Goal: Task Accomplishment & Management: Use online tool/utility

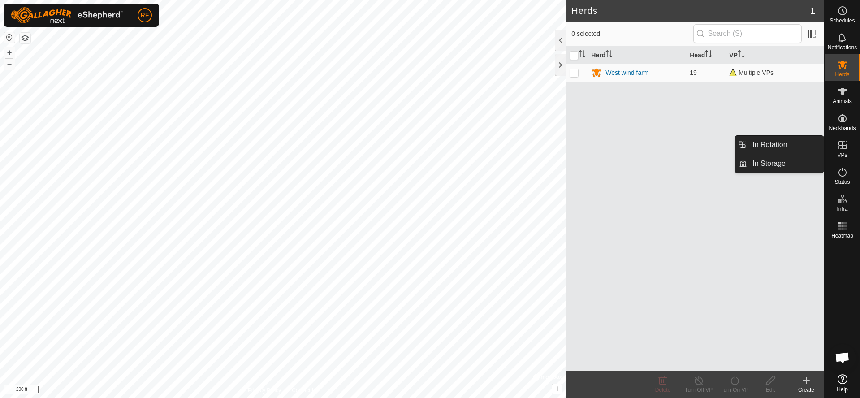
click at [840, 149] on icon at bounding box center [842, 145] width 11 height 11
click at [788, 146] on link "In Rotation" at bounding box center [785, 145] width 77 height 18
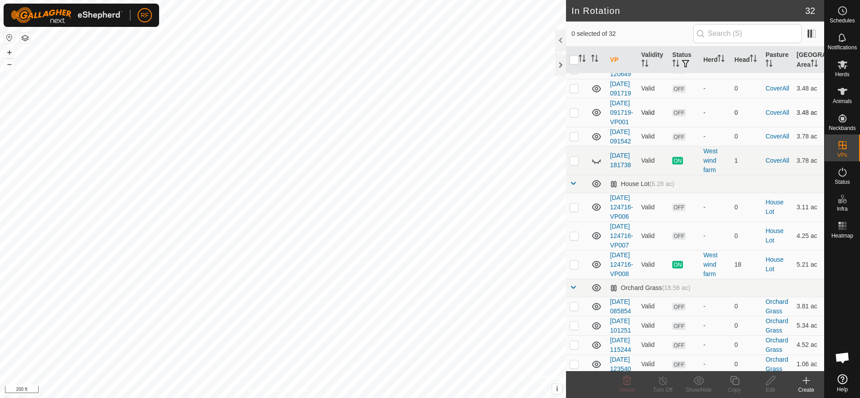
scroll to position [155, 0]
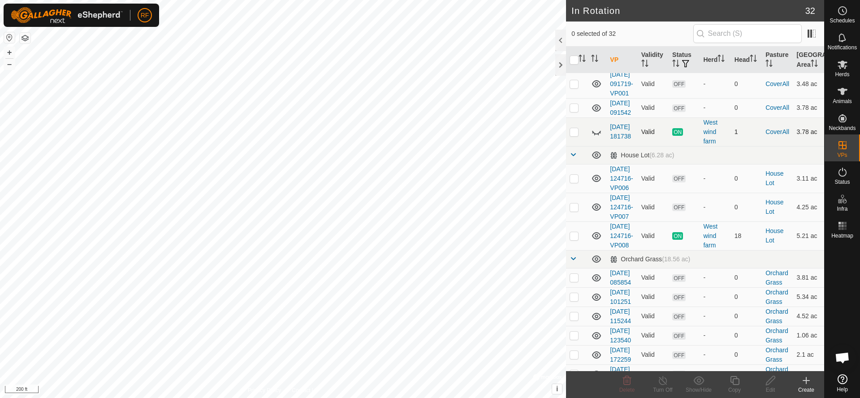
click at [598, 137] on icon at bounding box center [596, 131] width 11 height 11
click at [575, 135] on p-checkbox at bounding box center [574, 131] width 9 height 7
checkbox input "true"
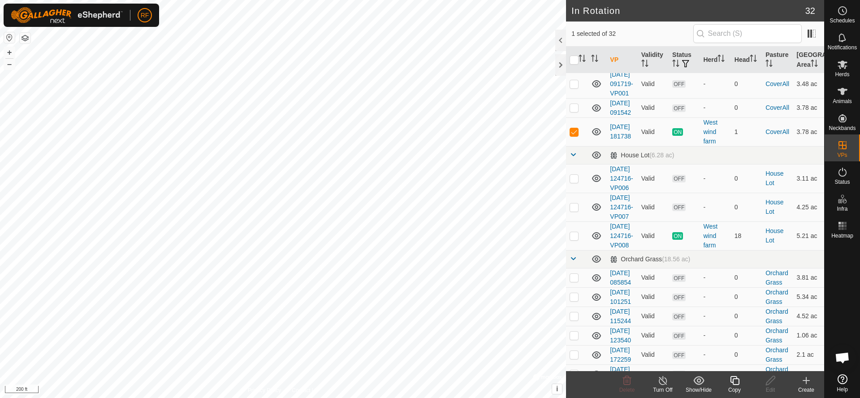
click at [600, 137] on icon at bounding box center [596, 131] width 11 height 11
click at [659, 383] on icon at bounding box center [663, 380] width 11 height 11
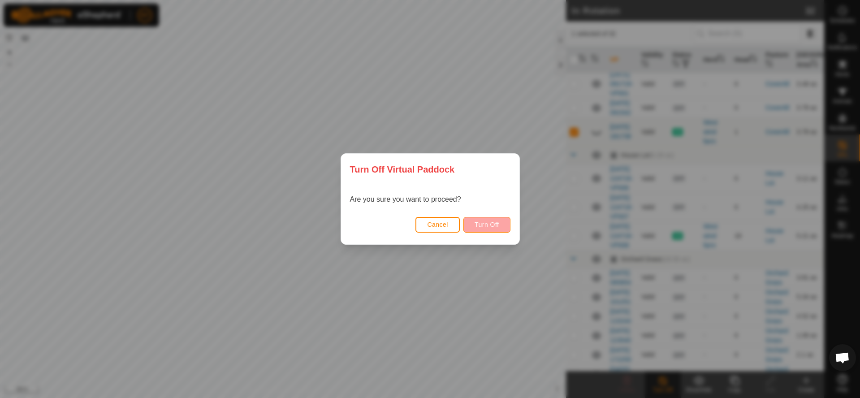
click at [494, 222] on span "Turn Off" at bounding box center [487, 224] width 25 height 7
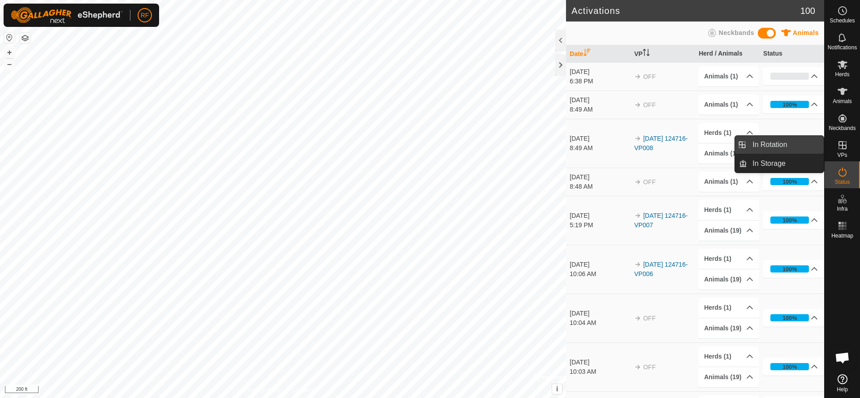
click at [791, 143] on link "In Rotation" at bounding box center [785, 145] width 77 height 18
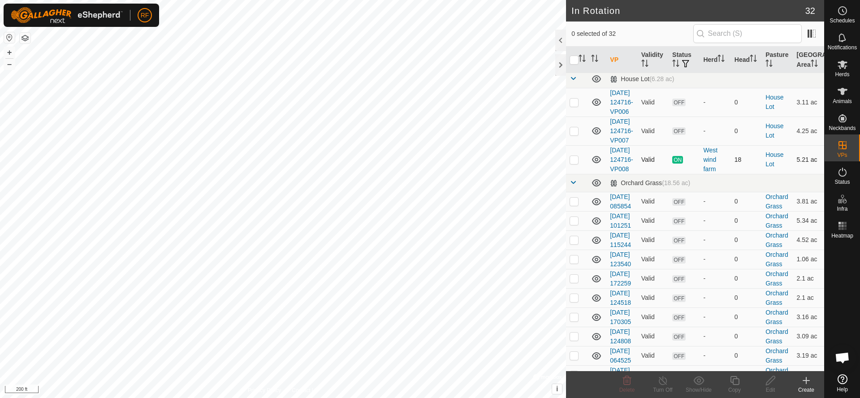
scroll to position [233, 0]
click at [572, 162] on p-checkbox at bounding box center [574, 158] width 9 height 7
checkbox input "true"
click at [736, 381] on icon at bounding box center [734, 380] width 11 height 11
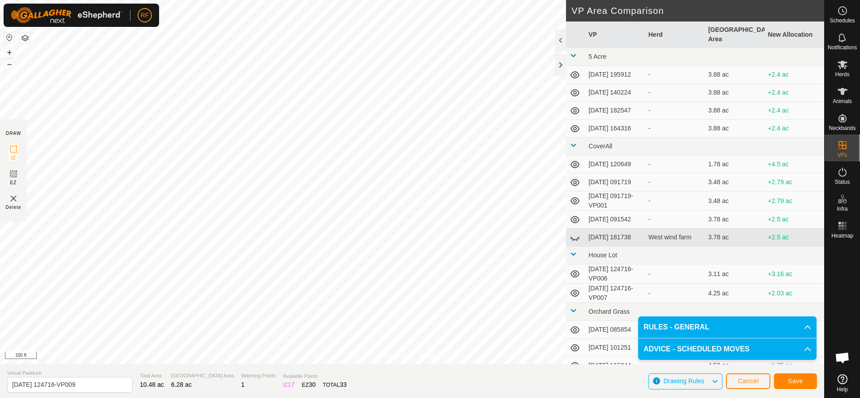
click at [793, 381] on span "Save" at bounding box center [795, 380] width 15 height 7
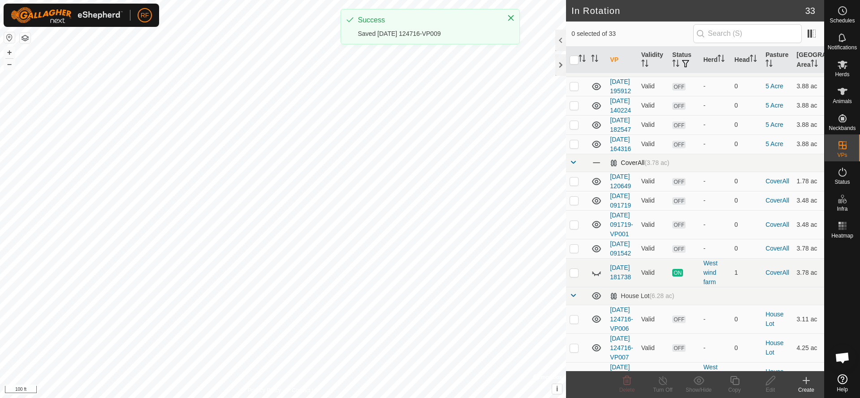
scroll to position [15, 0]
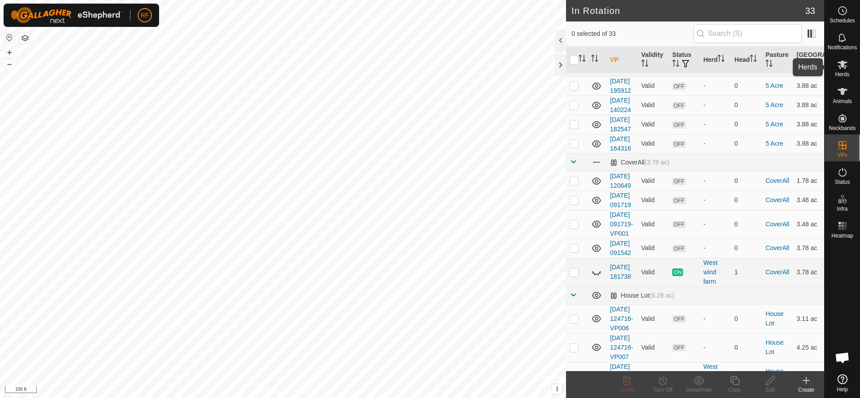
click at [845, 72] on span "Herds" at bounding box center [842, 74] width 14 height 5
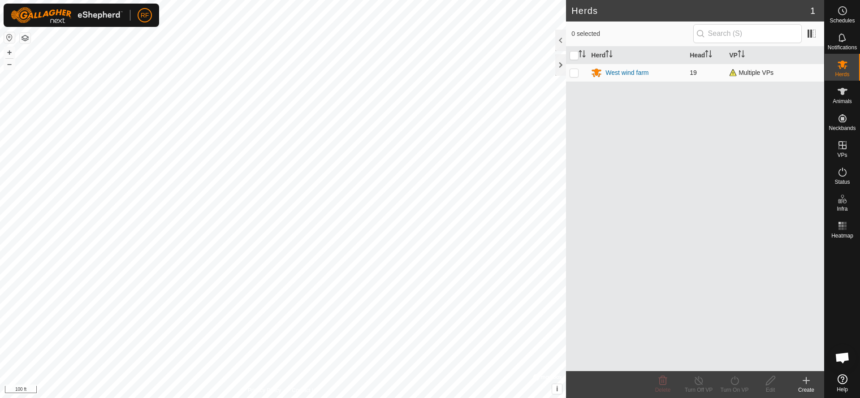
click at [567, 71] on td at bounding box center [577, 73] width 22 height 18
checkbox input "true"
click at [741, 378] on turn-on-svg-icon at bounding box center [735, 380] width 36 height 11
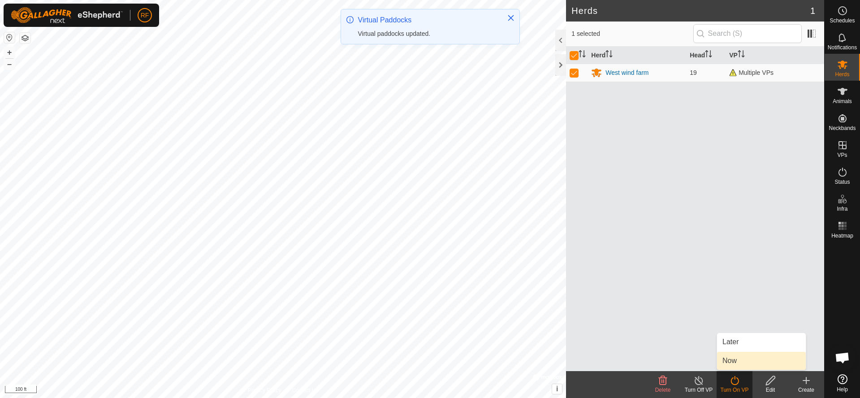
click at [735, 364] on link "Now" at bounding box center [761, 361] width 89 height 18
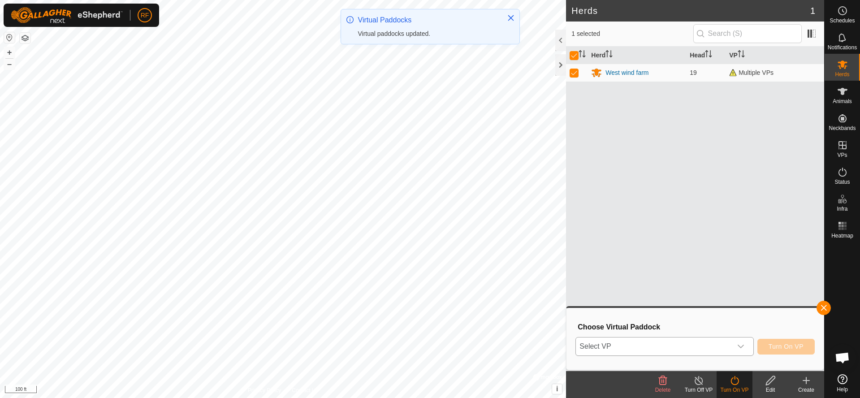
click at [742, 342] on div "dropdown trigger" at bounding box center [741, 347] width 18 height 18
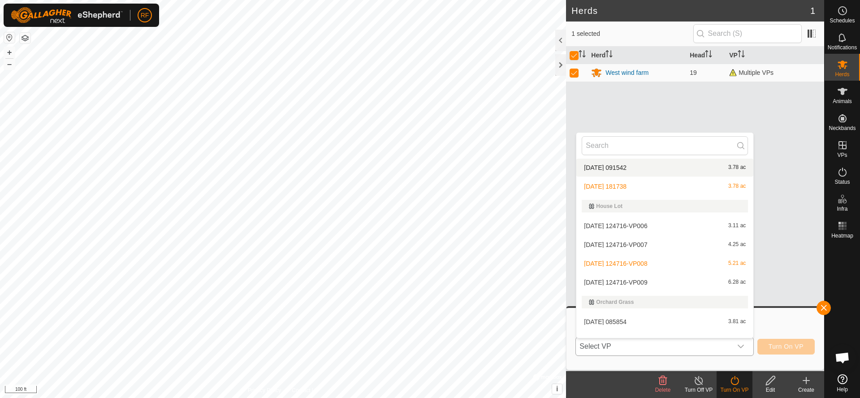
scroll to position [180, 0]
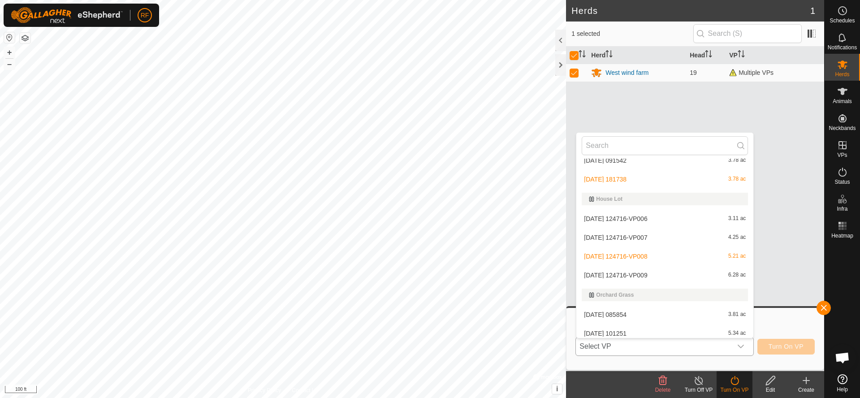
click at [625, 275] on li "[DATE] 124716-VP009 6.28 ac" at bounding box center [664, 275] width 177 height 18
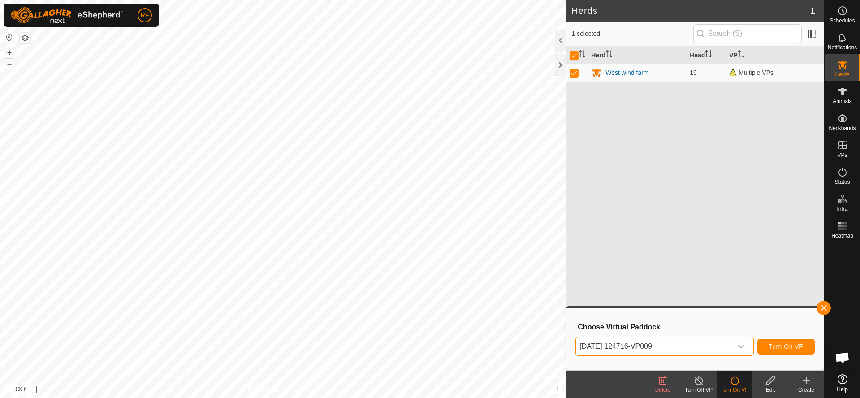
click at [791, 349] on span "Turn On VP" at bounding box center [786, 346] width 35 height 7
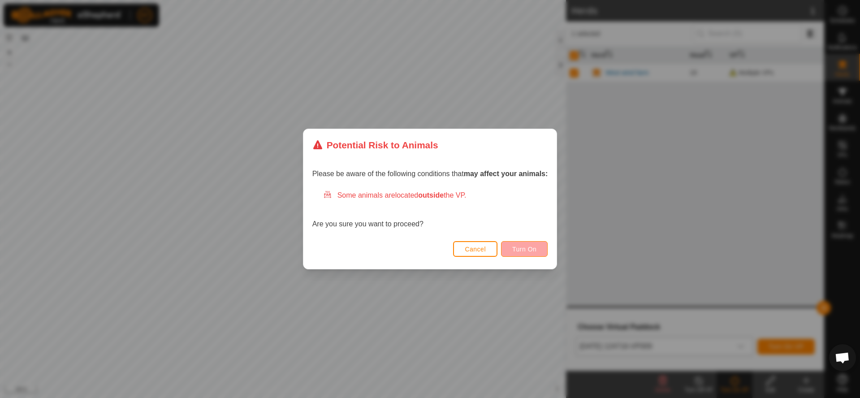
click at [524, 252] on span "Turn On" at bounding box center [524, 249] width 24 height 7
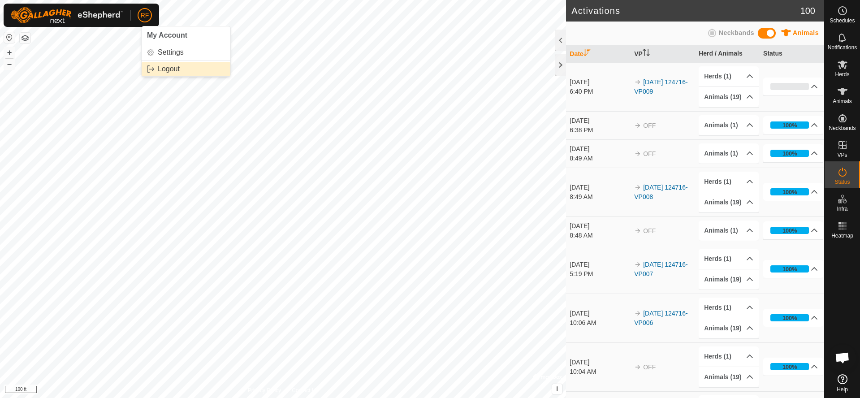
click at [165, 70] on link "Logout" at bounding box center [186, 69] width 89 height 14
